Goal: Check status: Check status

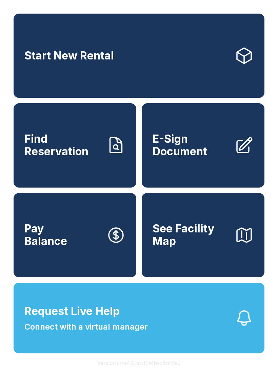
click at [144, 59] on link "Start New Rental" at bounding box center [139, 56] width 251 height 84
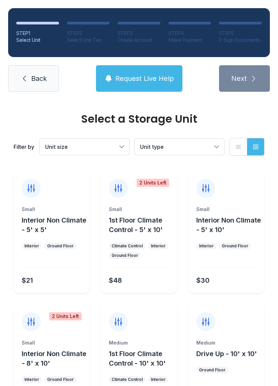
click at [150, 83] on span "Request Live Help" at bounding box center [144, 79] width 59 height 10
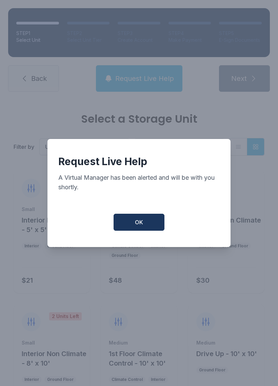
click at [153, 231] on button "OK" at bounding box center [139, 222] width 51 height 17
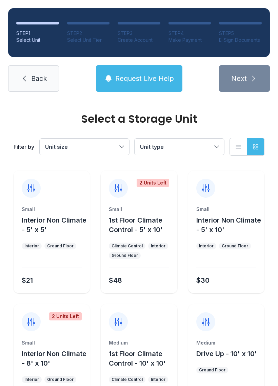
click at [45, 82] on span "Back" at bounding box center [39, 79] width 16 height 10
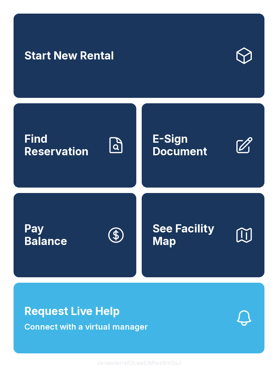
click at [69, 158] on span "Find Reservation" at bounding box center [62, 145] width 77 height 25
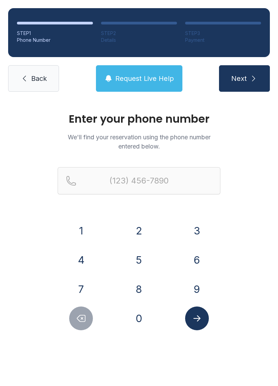
click at [79, 265] on button "4" at bounding box center [81, 260] width 24 height 24
click at [76, 289] on button "7" at bounding box center [81, 289] width 24 height 24
click at [139, 326] on button "0" at bounding box center [139, 318] width 24 height 24
click at [207, 233] on button "3" at bounding box center [197, 231] width 24 height 24
click at [148, 225] on button "2" at bounding box center [139, 231] width 24 height 24
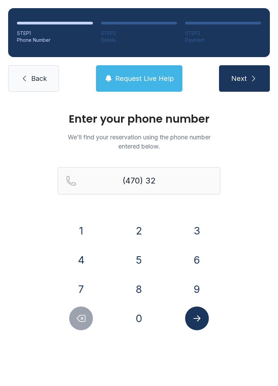
click at [197, 225] on button "3" at bounding box center [197, 231] width 24 height 24
click at [91, 294] on button "7" at bounding box center [81, 289] width 24 height 24
click at [144, 261] on button "5" at bounding box center [139, 260] width 24 height 24
click at [145, 322] on button "0" at bounding box center [139, 318] width 24 height 24
click at [195, 267] on button "6" at bounding box center [197, 260] width 24 height 24
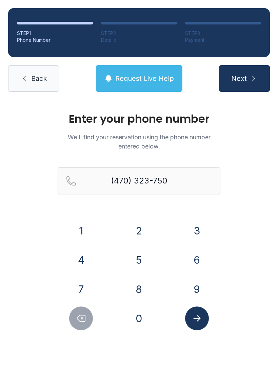
type input "[PHONE_NUMBER]"
click at [205, 317] on button "Submit lookup form" at bounding box center [197, 318] width 24 height 24
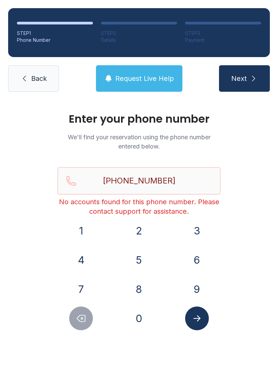
click at [48, 85] on link "Back" at bounding box center [33, 78] width 51 height 26
